Goal: Use online tool/utility: Use online tool/utility

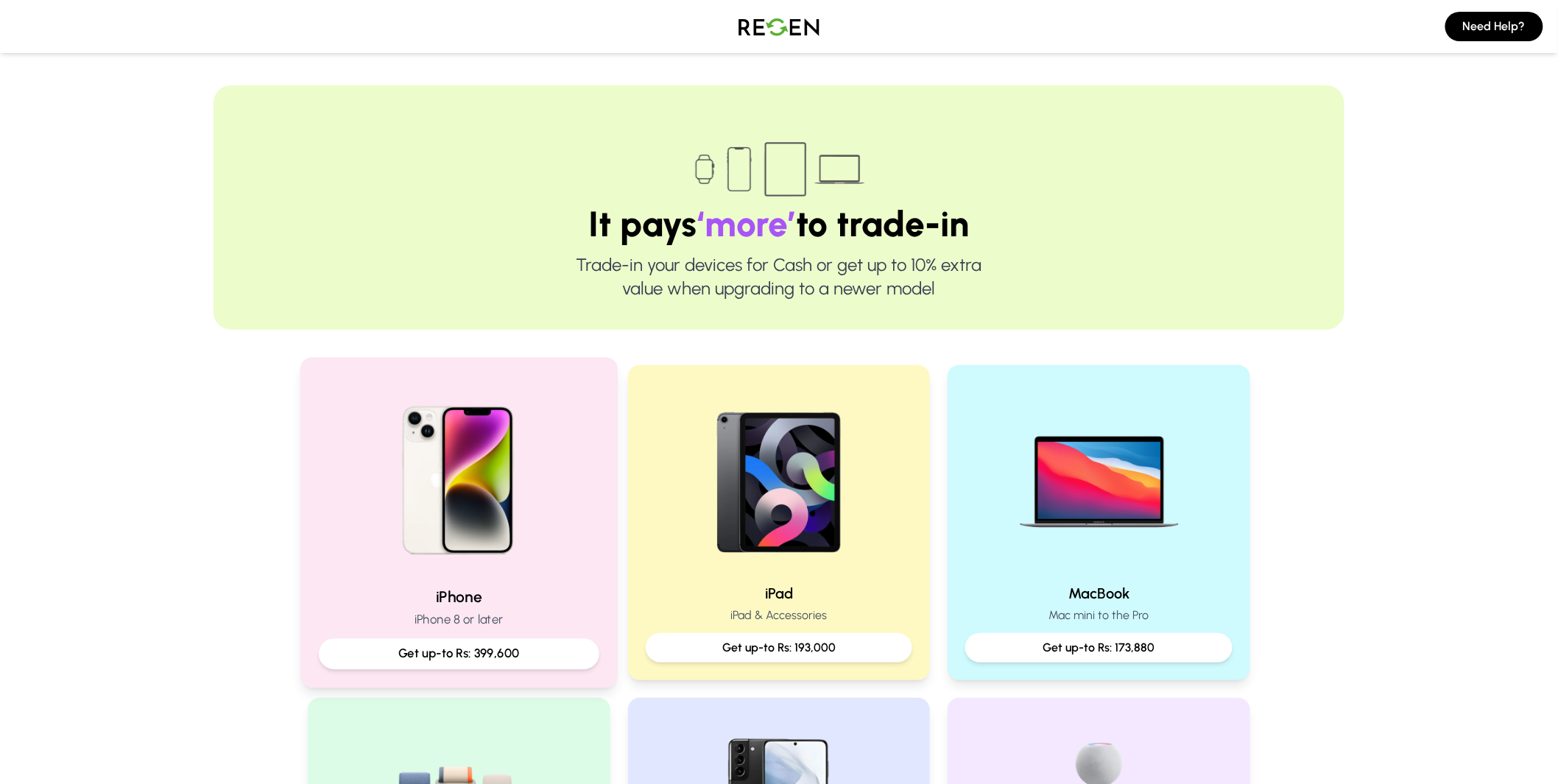
click at [489, 488] on img at bounding box center [459, 475] width 198 height 198
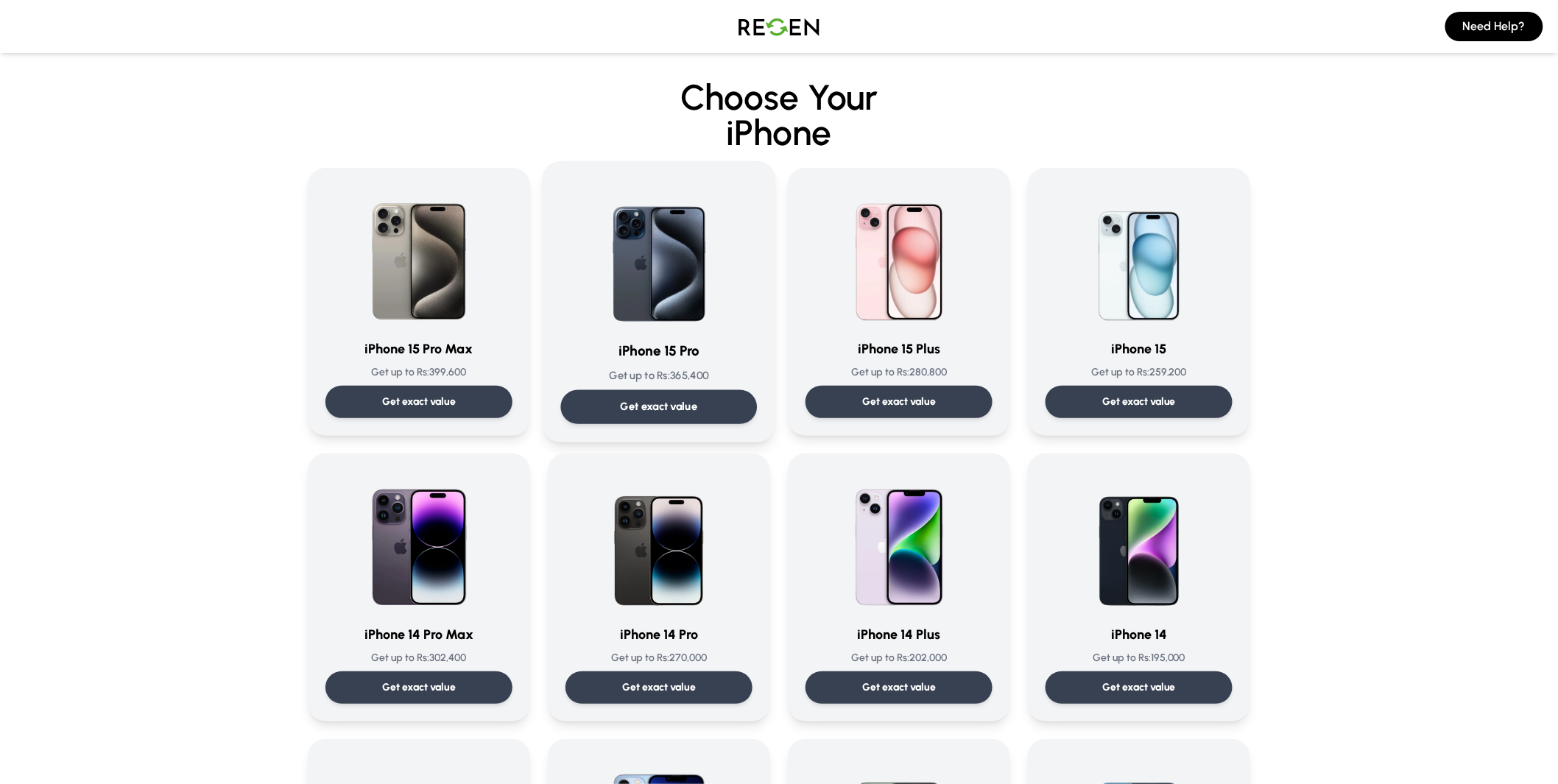
click at [683, 402] on p "Get exact value" at bounding box center [659, 407] width 77 height 15
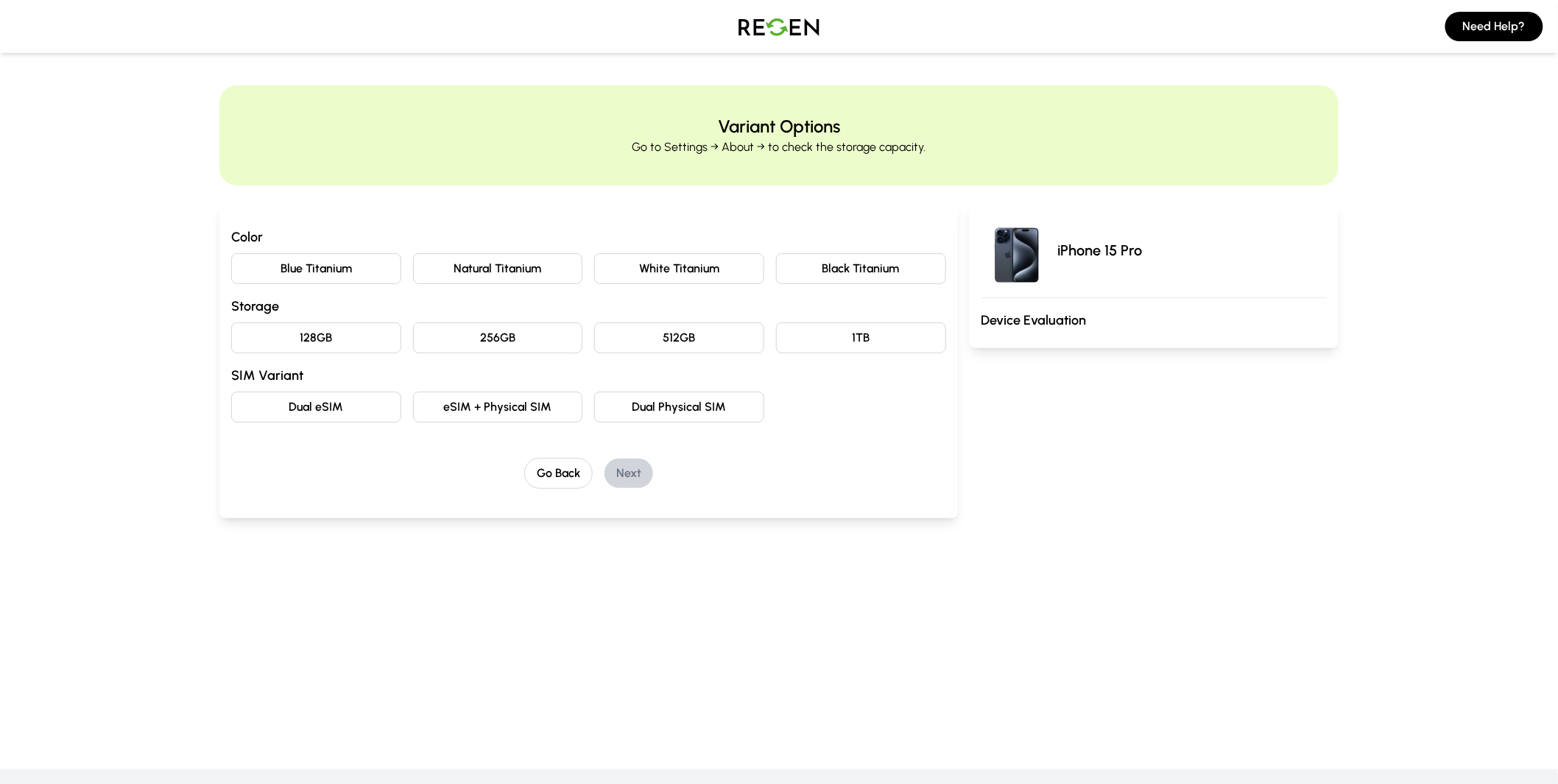
click at [348, 267] on button "Blue Titanium" at bounding box center [316, 269] width 170 height 31
click at [326, 326] on button "128GB" at bounding box center [316, 338] width 170 height 31
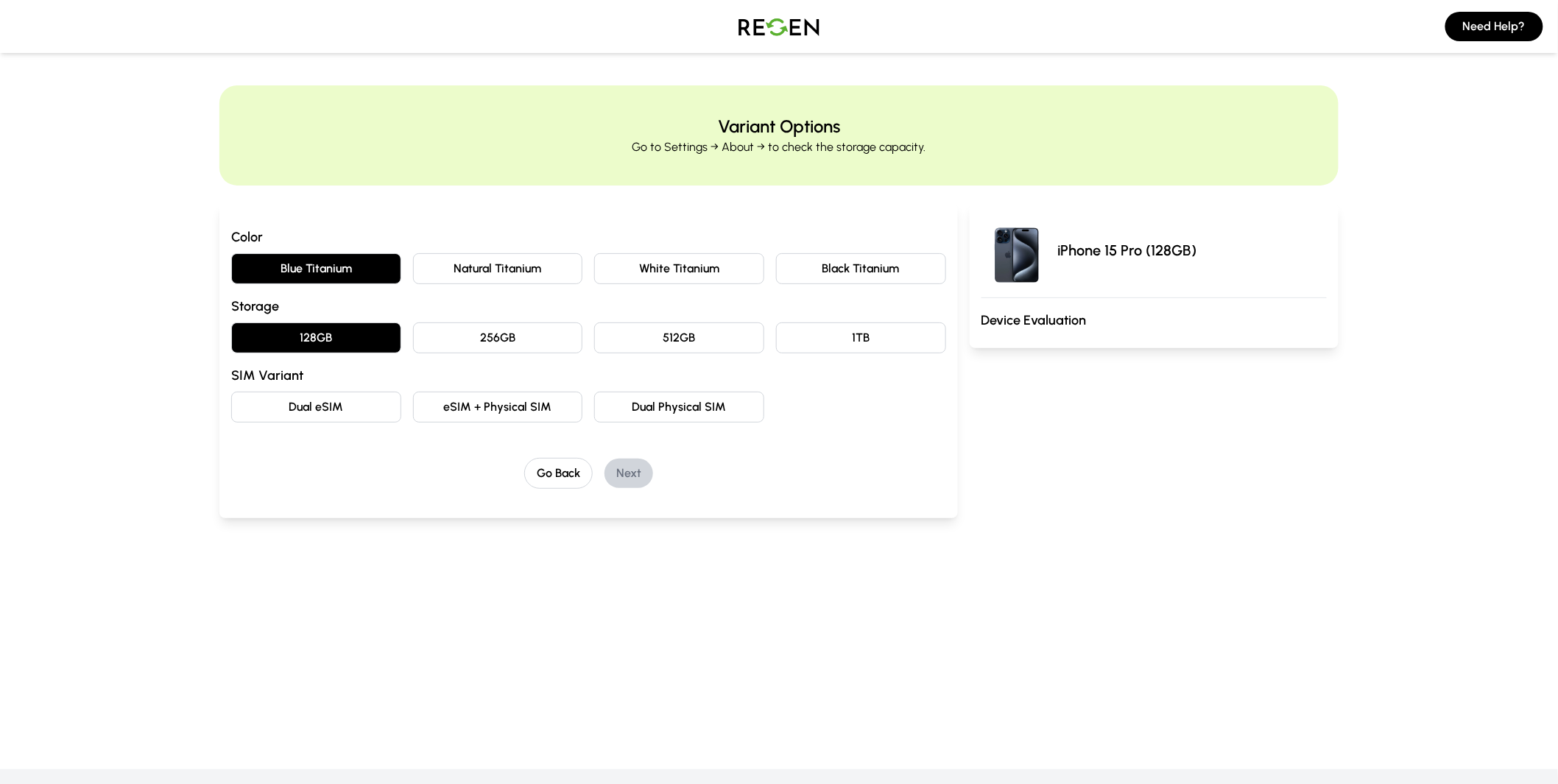
click at [374, 407] on button "Dual eSIM" at bounding box center [316, 407] width 170 height 31
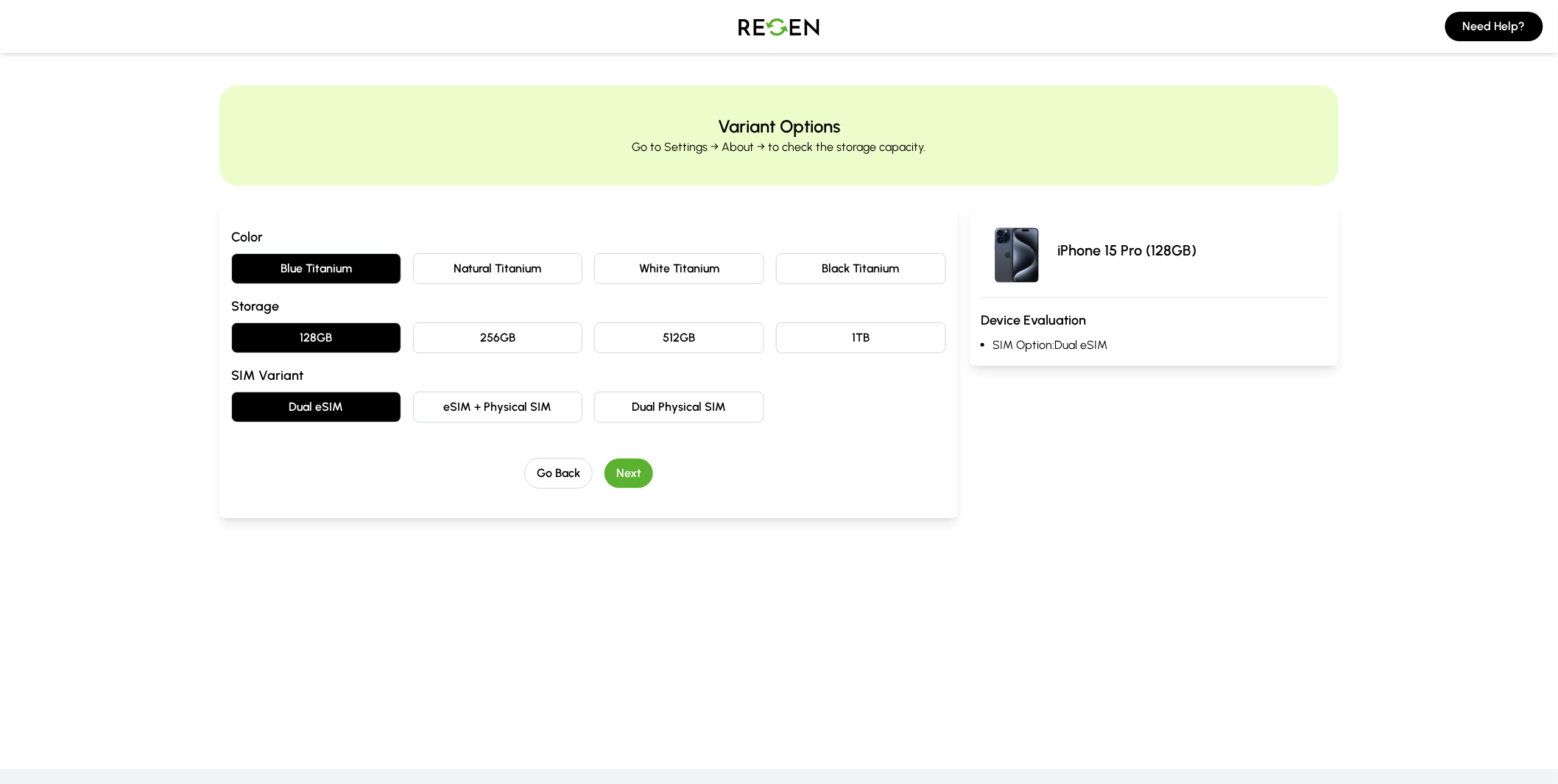
click at [641, 471] on button "Next" at bounding box center [629, 474] width 49 height 29
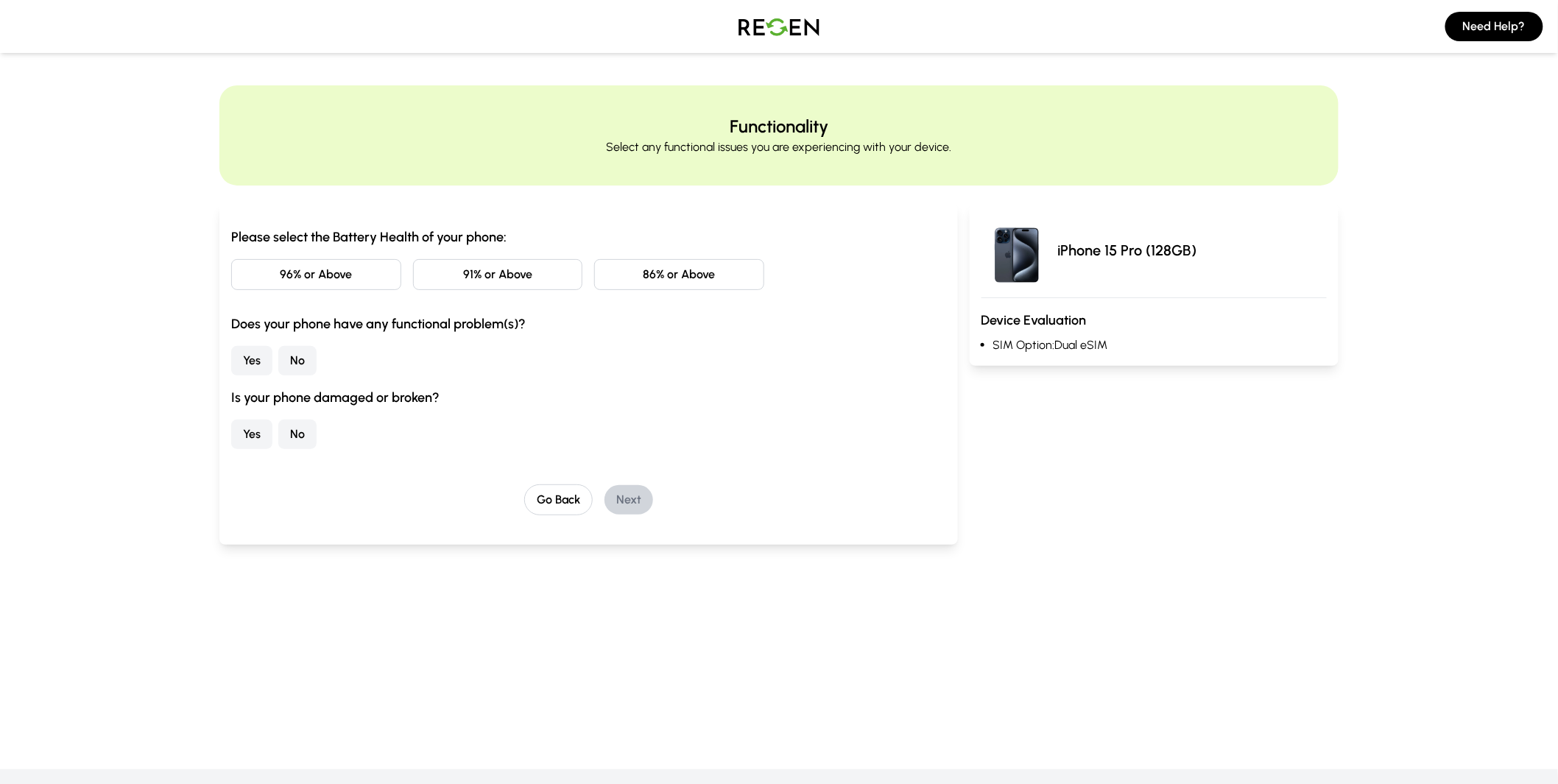
click at [663, 275] on button "86% or Above" at bounding box center [679, 275] width 170 height 31
click at [296, 365] on button "No" at bounding box center [298, 361] width 38 height 29
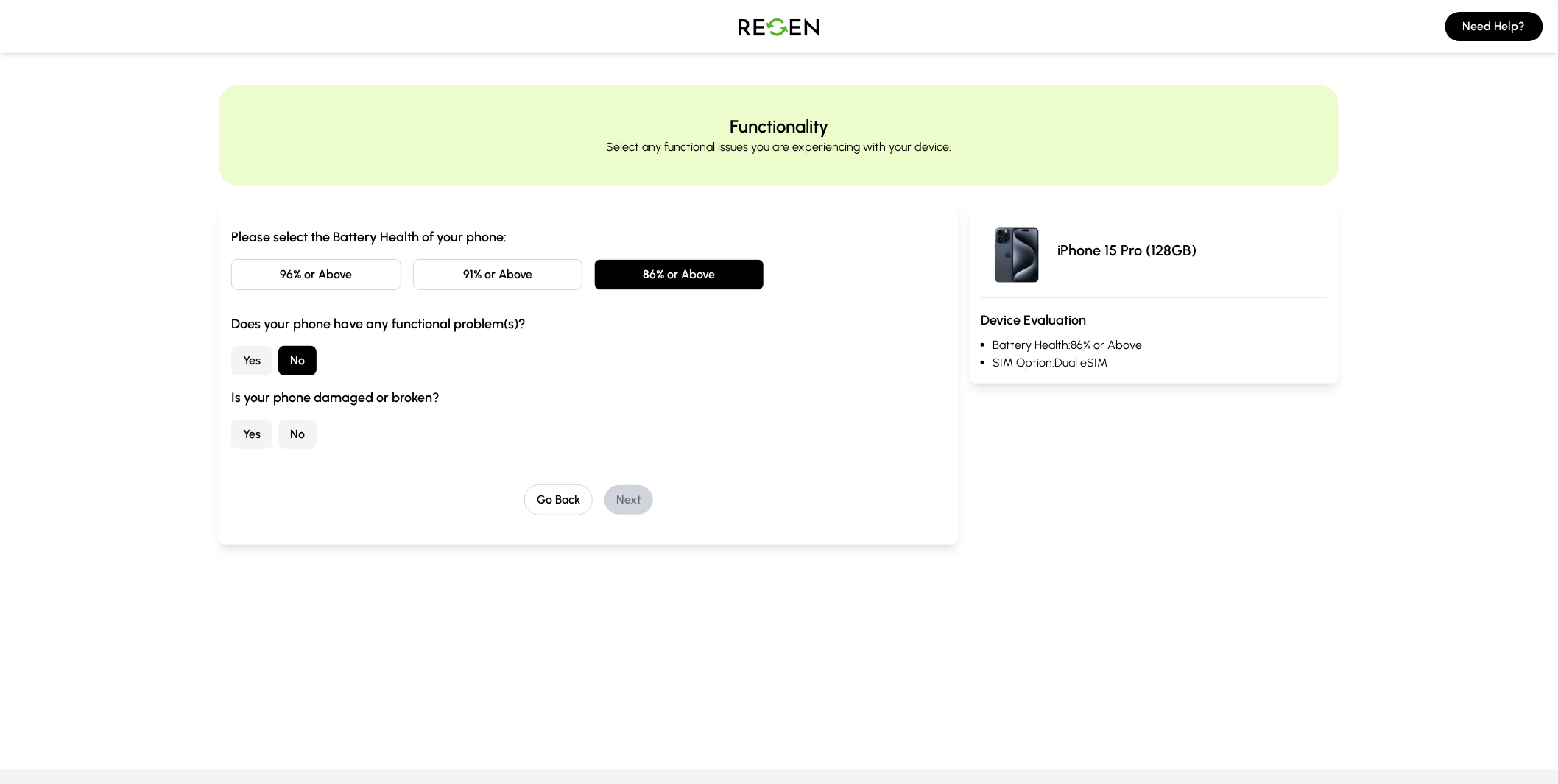
click at [304, 437] on button "No" at bounding box center [298, 435] width 38 height 29
click at [623, 497] on button "Next" at bounding box center [629, 500] width 49 height 29
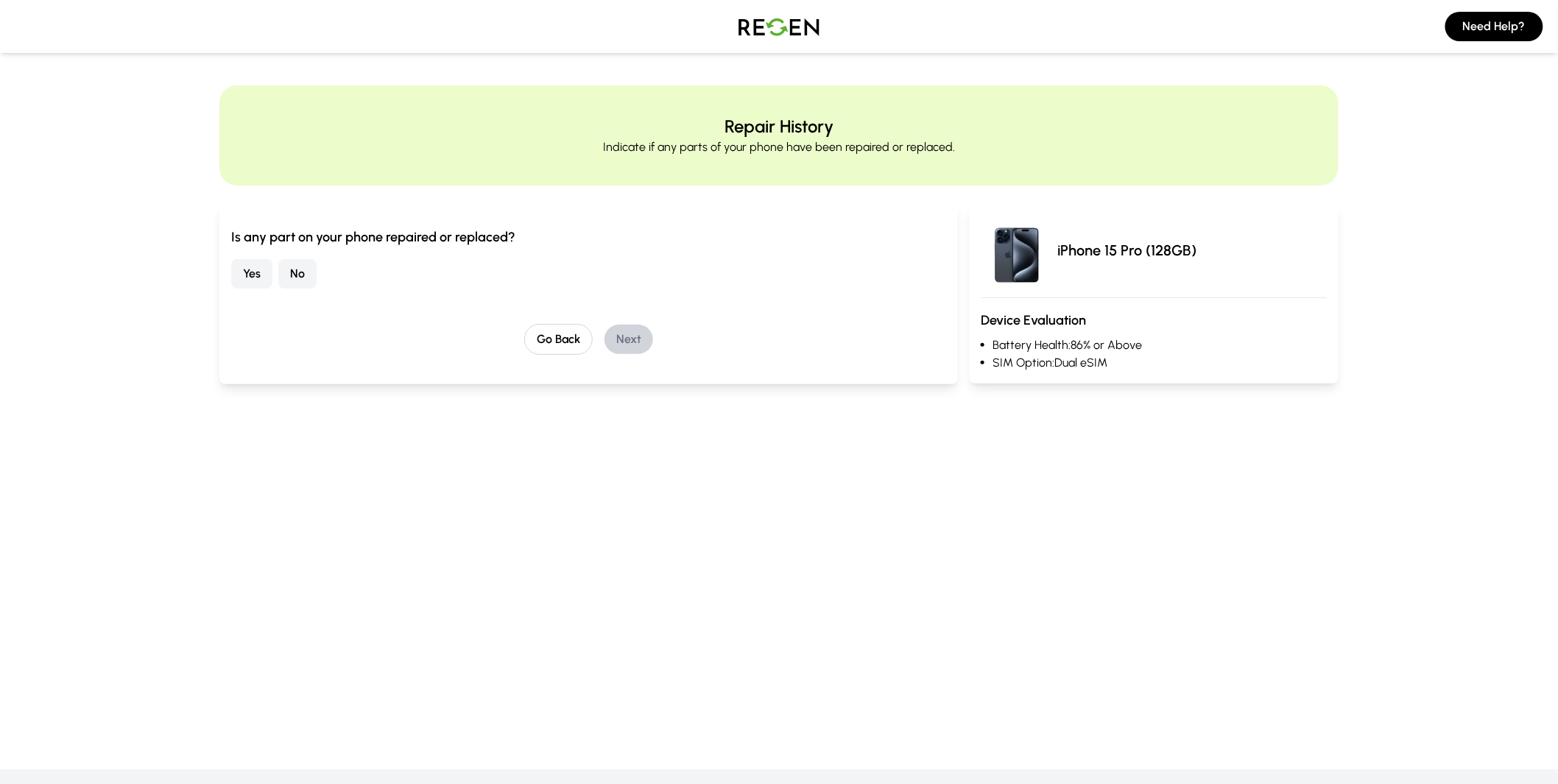
click at [292, 281] on button "No" at bounding box center [298, 274] width 38 height 29
click at [621, 341] on button "Next" at bounding box center [629, 340] width 49 height 29
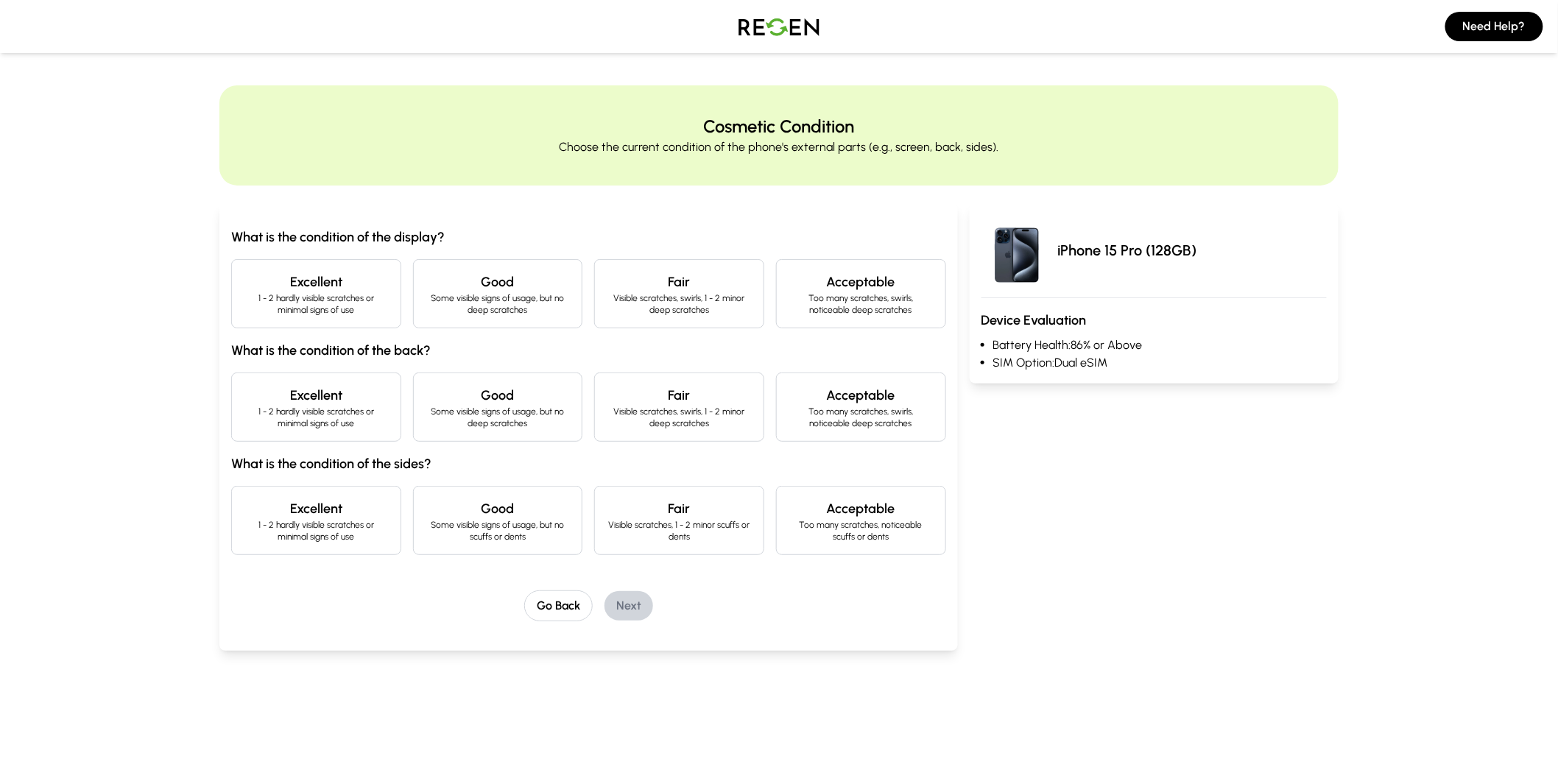
click at [281, 288] on h4 "Excellent" at bounding box center [316, 282] width 145 height 21
click at [285, 393] on h4 "Excellent" at bounding box center [316, 396] width 145 height 21
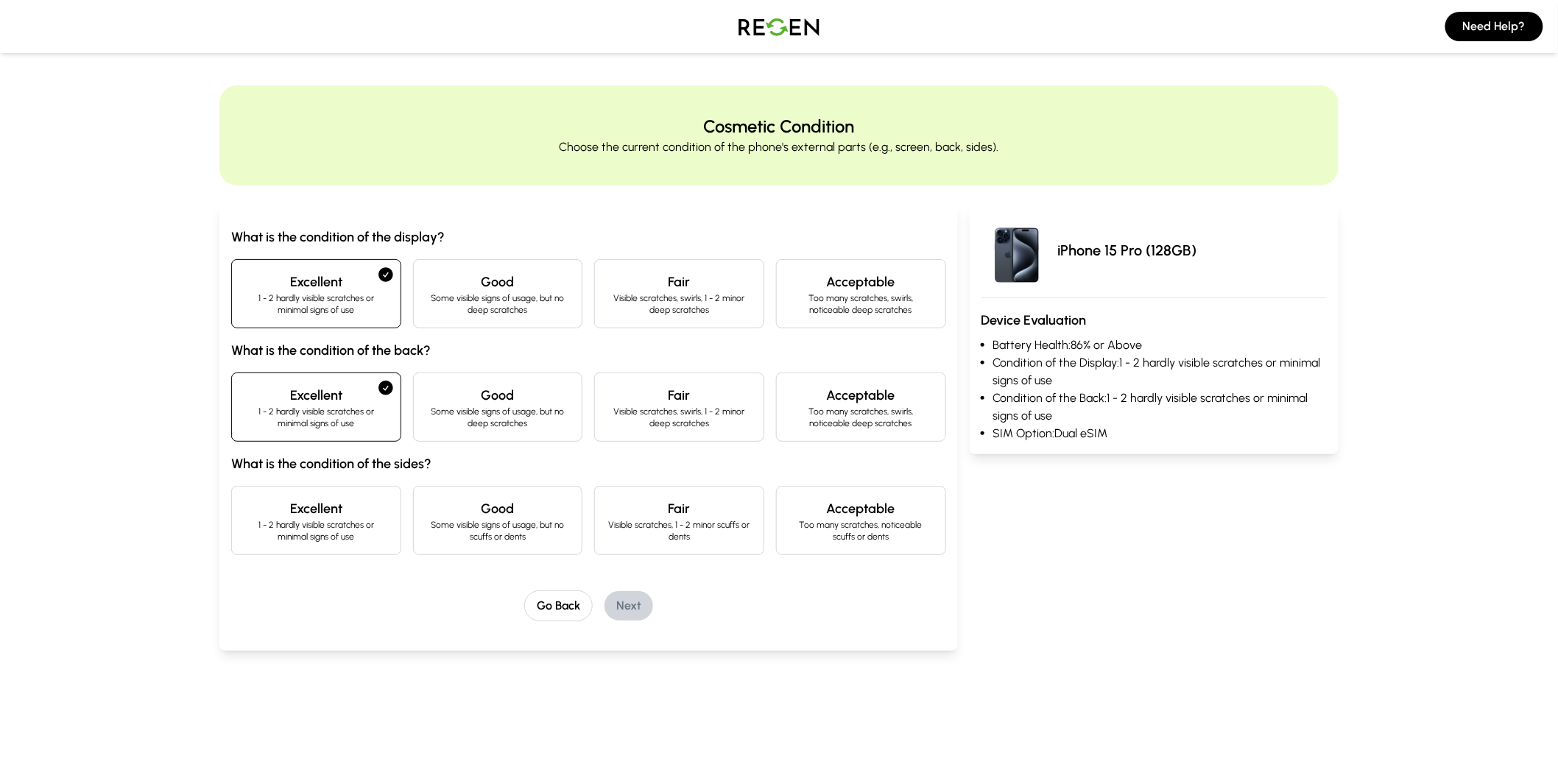
click at [324, 536] on p "1 - 2 hardly visible scratches or minimal signs of use" at bounding box center [316, 531] width 145 height 24
click at [637, 598] on button "Next" at bounding box center [629, 606] width 49 height 29
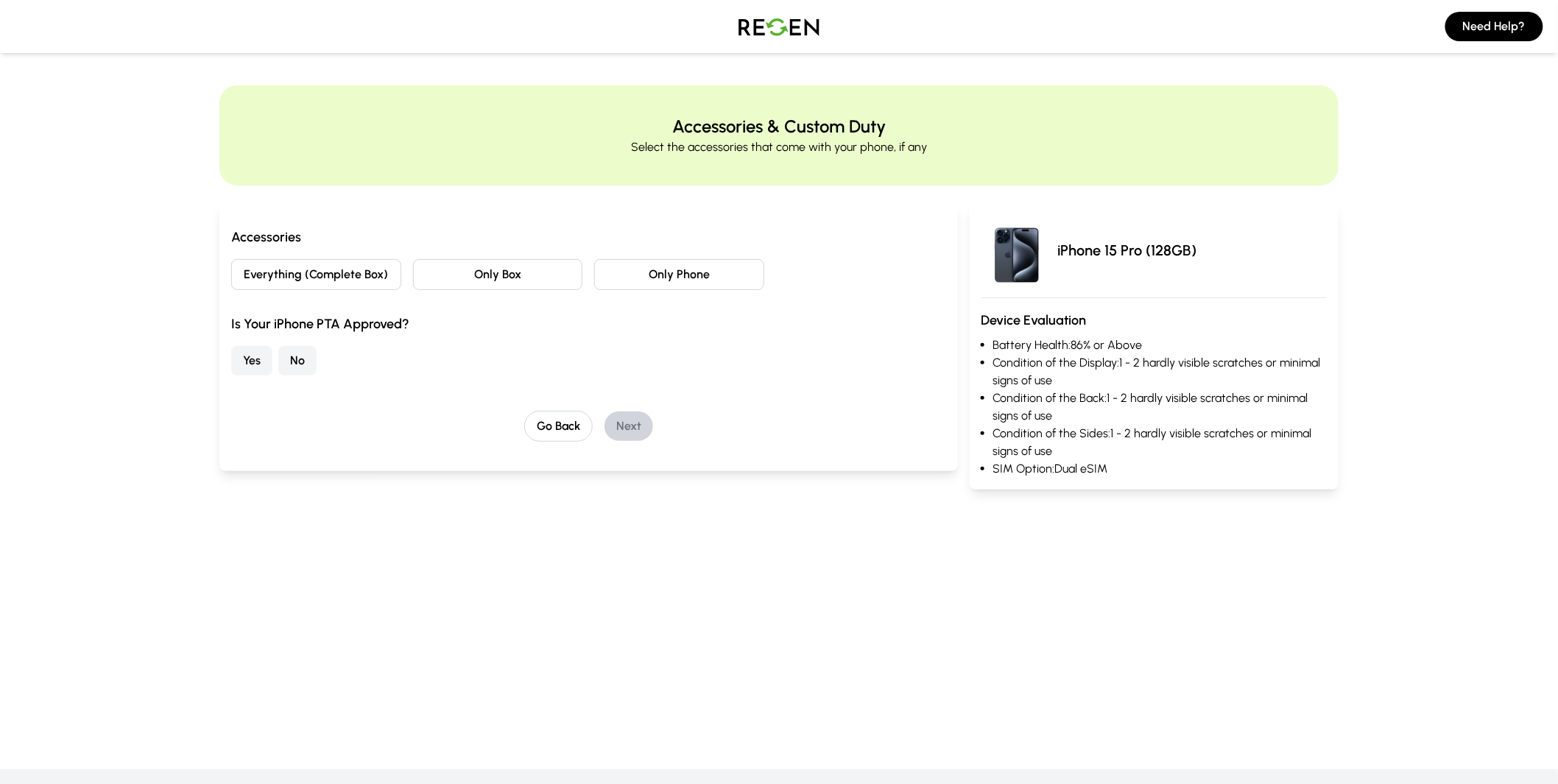
click at [370, 276] on button "Everything (Complete Box)" at bounding box center [316, 275] width 170 height 31
click at [302, 362] on button "No" at bounding box center [298, 361] width 38 height 29
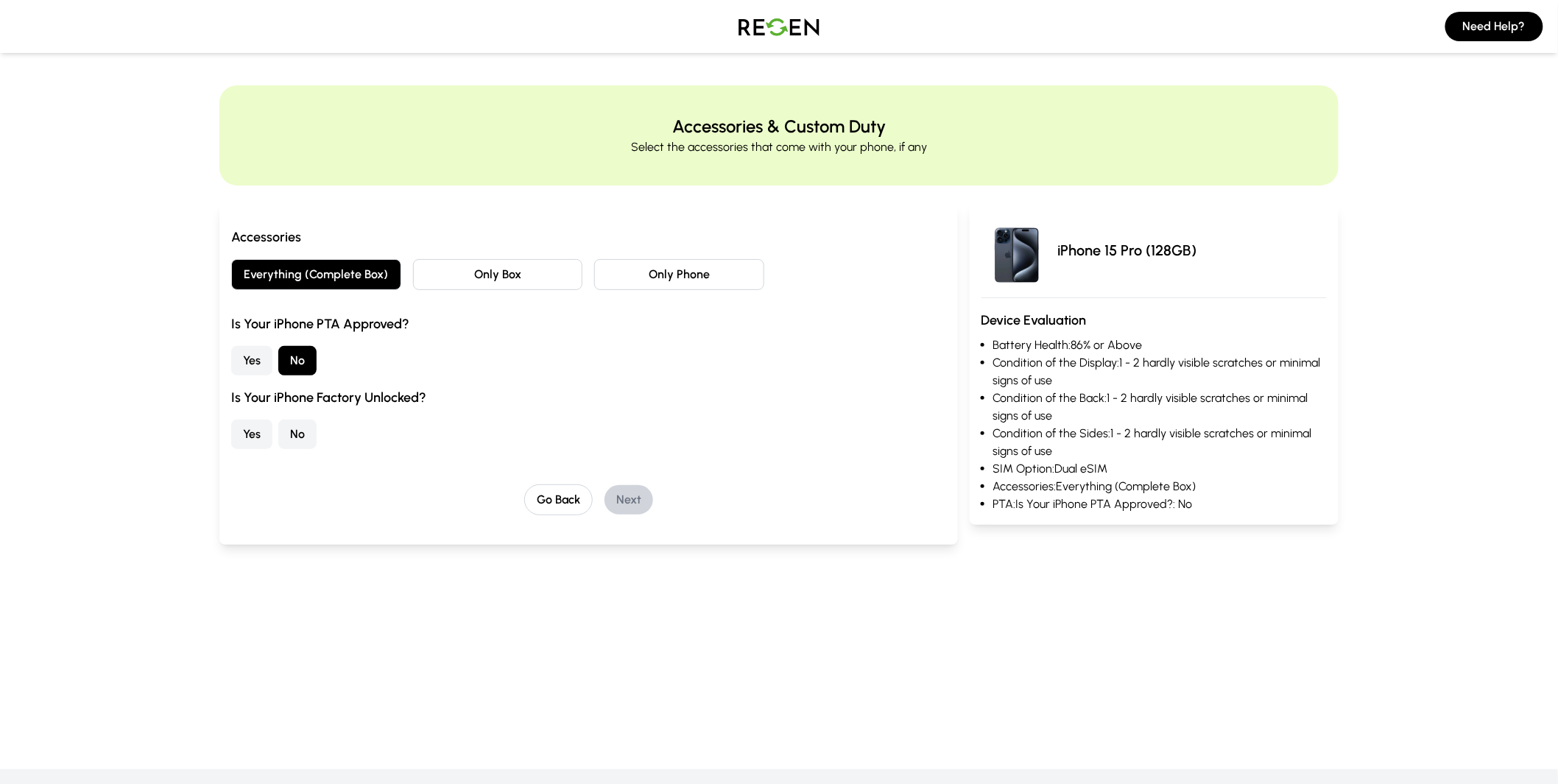
click at [315, 433] on button "No" at bounding box center [298, 435] width 38 height 29
click at [634, 499] on button "Next" at bounding box center [629, 500] width 49 height 29
